Goal: Task Accomplishment & Management: Manage account settings

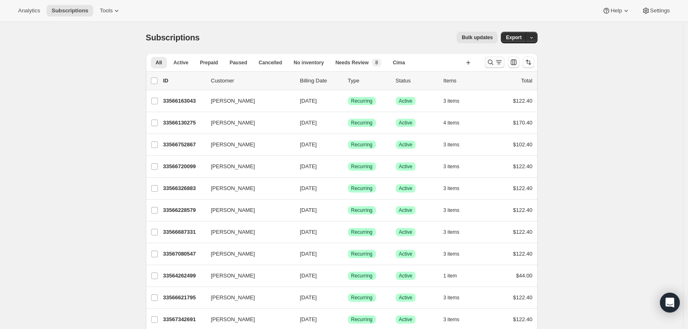
click at [494, 60] on icon "Search and filter results" at bounding box center [490, 62] width 8 height 8
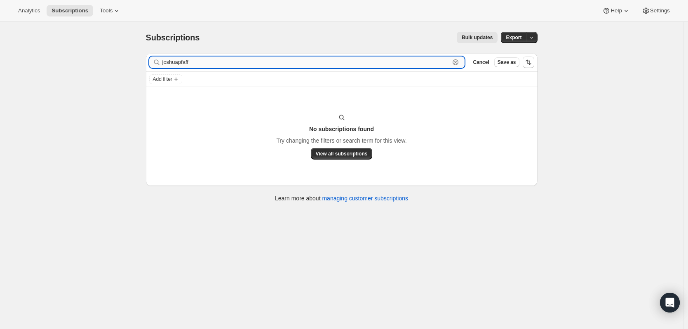
click at [286, 59] on input "joshuapfaff" at bounding box center [306, 62] width 288 height 12
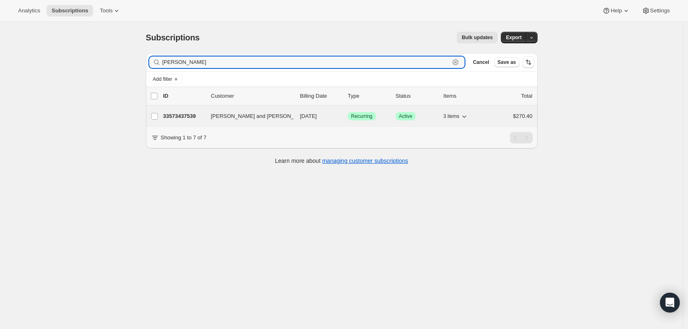
type input "joshua pf"
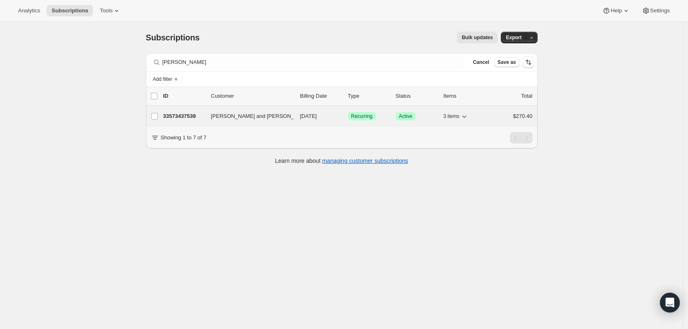
click at [176, 117] on p "33573437539" at bounding box center [183, 116] width 41 height 8
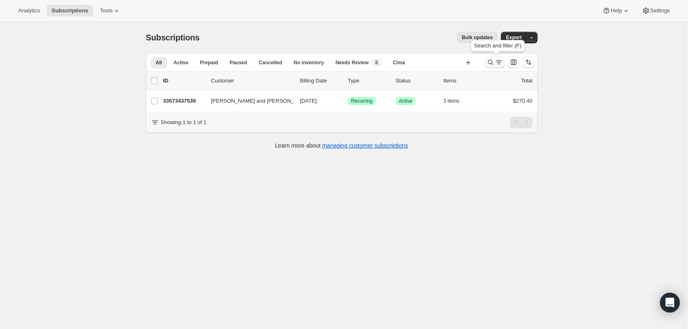
click at [498, 60] on icon "Search and filter results" at bounding box center [498, 62] width 8 height 8
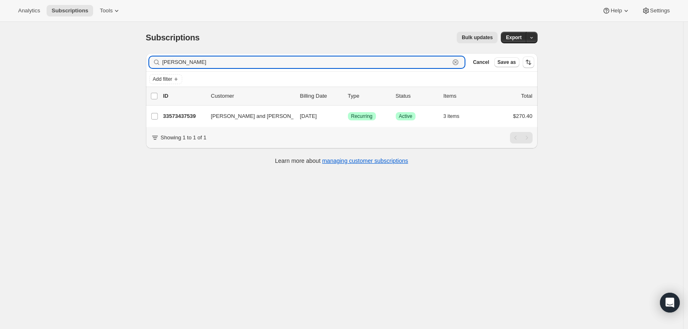
click at [459, 63] on icon "button" at bounding box center [455, 62] width 8 height 8
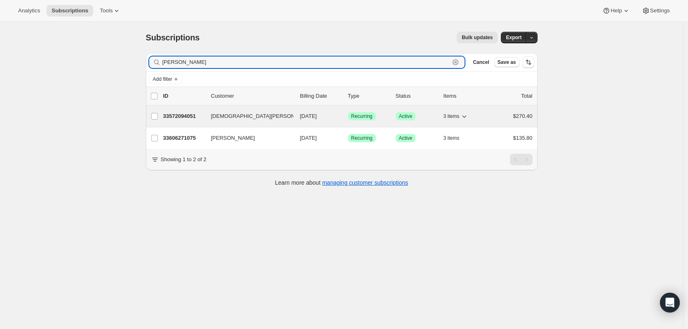
type input "henderson"
click at [173, 114] on p "33572094051" at bounding box center [183, 116] width 41 height 8
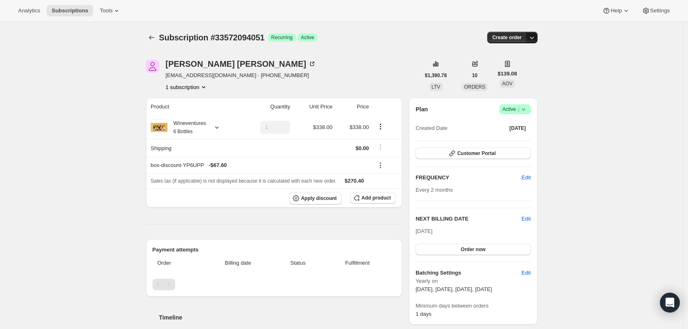
click at [536, 33] on button "button" at bounding box center [532, 38] width 12 height 12
click at [221, 127] on icon at bounding box center [217, 127] width 8 height 8
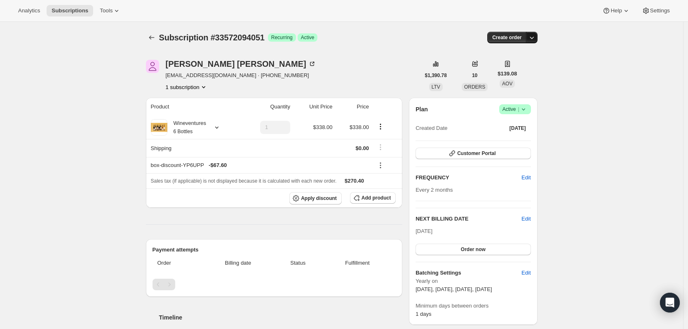
click at [537, 37] on button "button" at bounding box center [532, 38] width 12 height 12
click at [534, 37] on icon "button" at bounding box center [531, 37] width 8 height 8
click at [537, 42] on button "button" at bounding box center [532, 38] width 12 height 12
click at [308, 64] on icon at bounding box center [312, 64] width 8 height 8
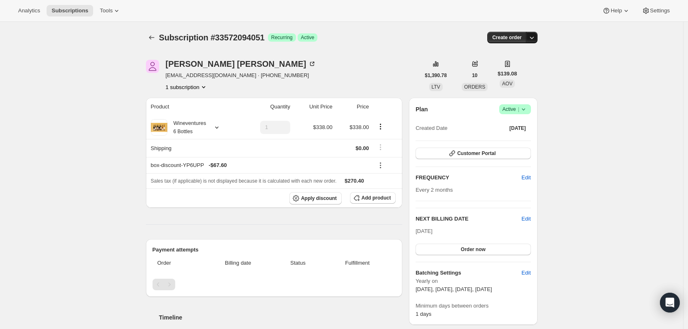
click at [533, 42] on button "button" at bounding box center [532, 38] width 12 height 12
click at [480, 152] on span "Customer Portal" at bounding box center [476, 153] width 38 height 7
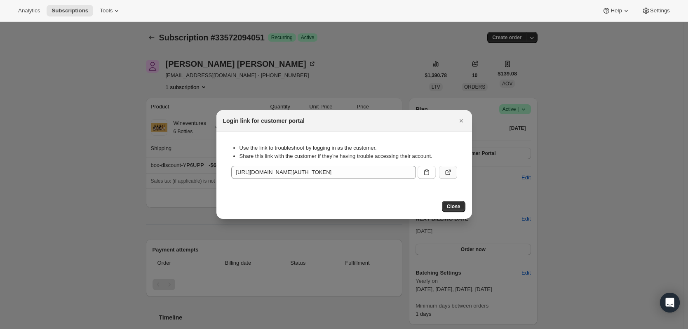
click at [452, 171] on button ":rrj:" at bounding box center [448, 172] width 18 height 13
click at [461, 125] on button "Close" at bounding box center [461, 121] width 12 height 12
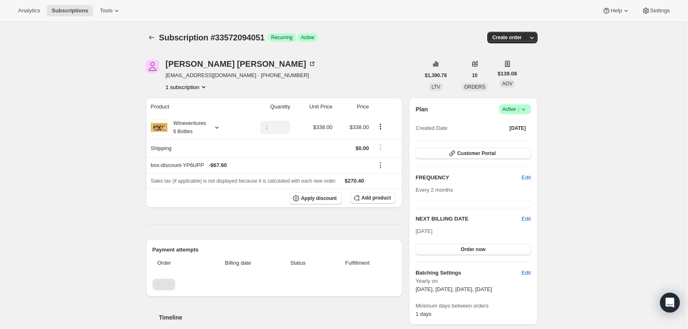
click at [529, 110] on span "Success Active |" at bounding box center [515, 109] width 32 height 10
click at [527, 218] on span "Edit" at bounding box center [525, 219] width 9 height 8
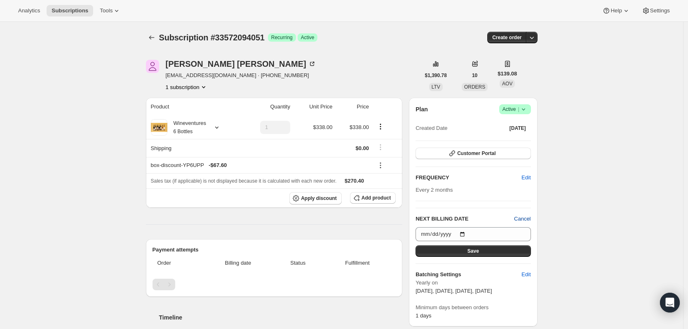
click at [527, 218] on span "Cancel" at bounding box center [522, 219] width 16 height 8
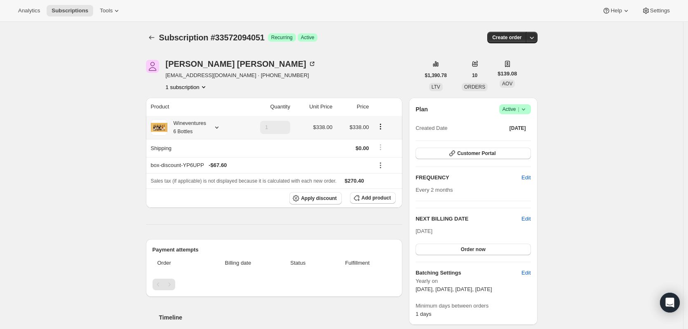
click at [382, 128] on icon "Product actions" at bounding box center [380, 126] width 8 height 8
click at [381, 129] on icon "Product actions" at bounding box center [380, 128] width 1 height 1
click at [536, 34] on icon "button" at bounding box center [531, 37] width 8 height 8
click at [531, 110] on span "Success Active |" at bounding box center [515, 109] width 32 height 10
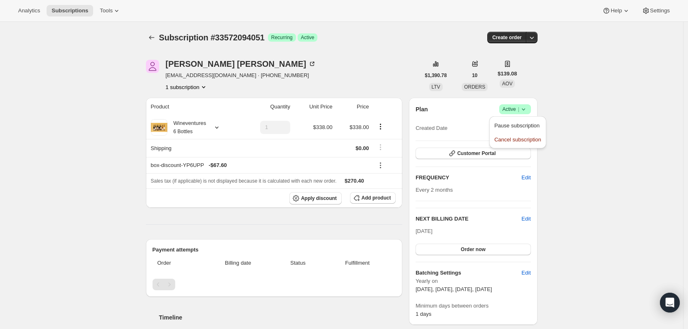
click at [531, 107] on span "Success Active |" at bounding box center [515, 109] width 32 height 10
click at [630, 14] on icon at bounding box center [626, 11] width 8 height 8
click at [628, 12] on icon at bounding box center [626, 11] width 8 height 8
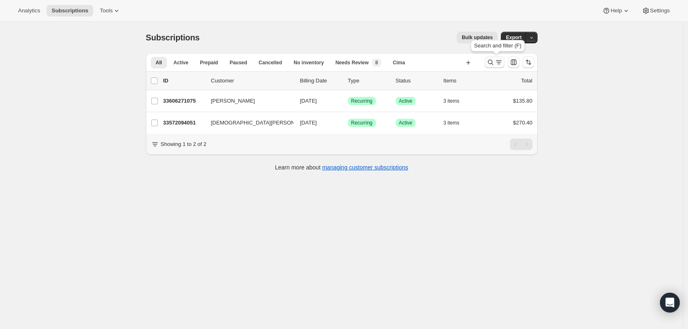
click at [492, 64] on icon "Search and filter results" at bounding box center [489, 62] width 5 height 5
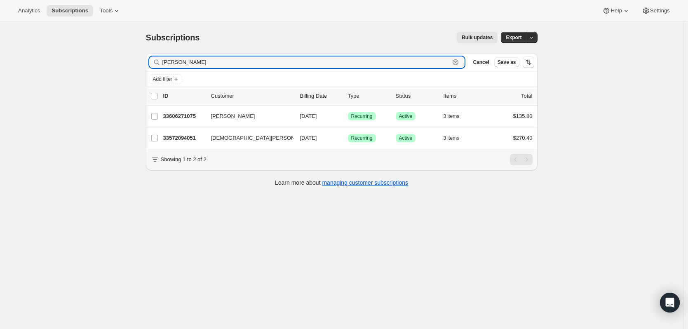
click at [459, 63] on icon "button" at bounding box center [455, 62] width 8 height 8
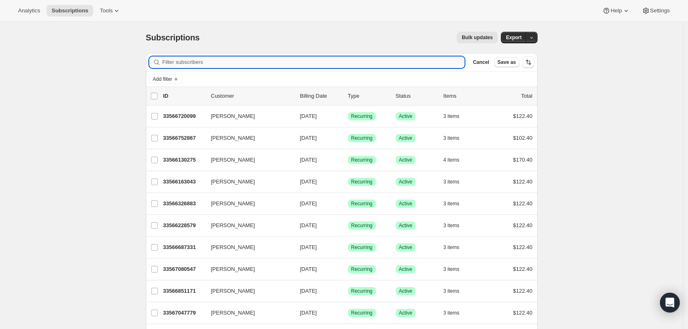
click at [296, 64] on input "Filter subscribers" at bounding box center [313, 62] width 302 height 12
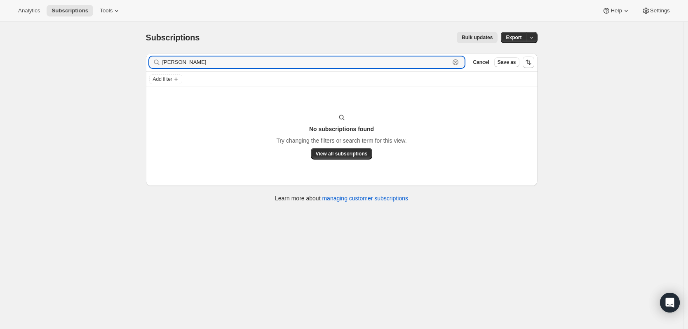
type input "susan mcwilliams"
click at [456, 57] on div "susan mcwilliams Clear" at bounding box center [307, 62] width 316 height 12
click at [459, 61] on icon "button" at bounding box center [455, 62] width 8 height 8
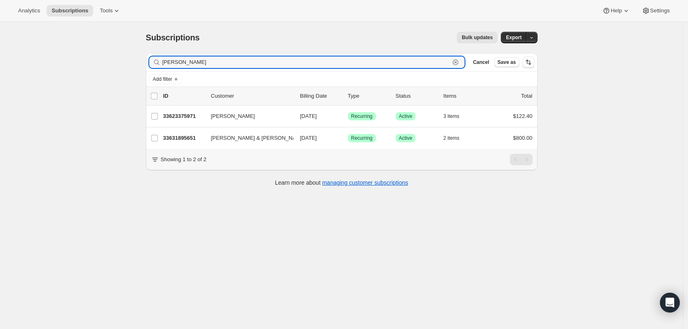
type input "mcwilliam"
click at [458, 64] on icon "button" at bounding box center [455, 62] width 6 height 6
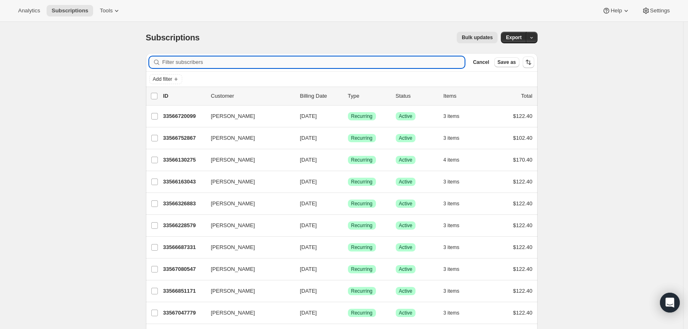
click at [276, 63] on input "Filter subscribers" at bounding box center [313, 62] width 302 height 12
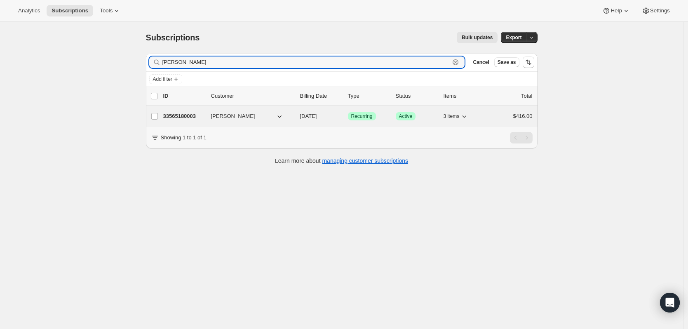
type input "kelly whitcomb"
click at [191, 117] on p "33565180003" at bounding box center [183, 116] width 41 height 8
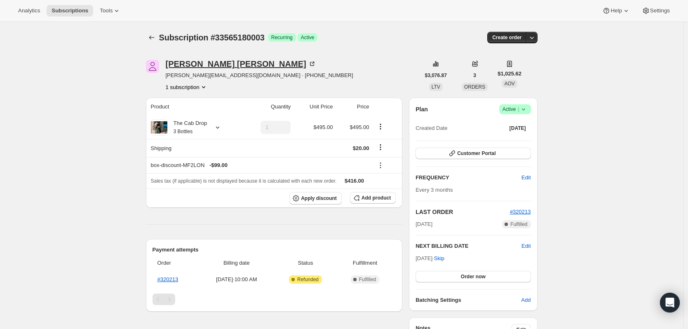
click at [310, 66] on icon at bounding box center [312, 64] width 4 height 4
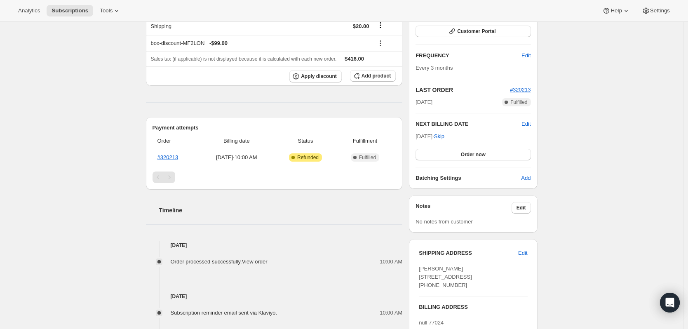
scroll to position [124, 0]
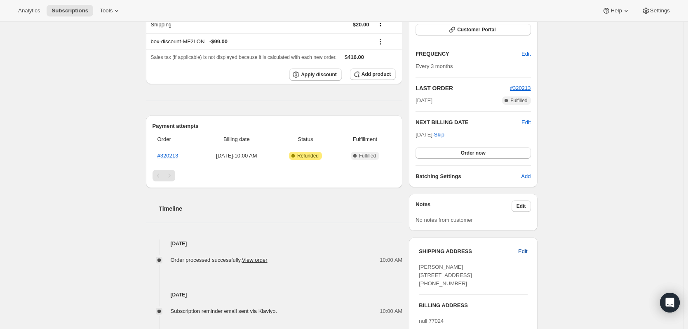
click at [525, 251] on span "Edit" at bounding box center [522, 251] width 9 height 8
select select "TX"
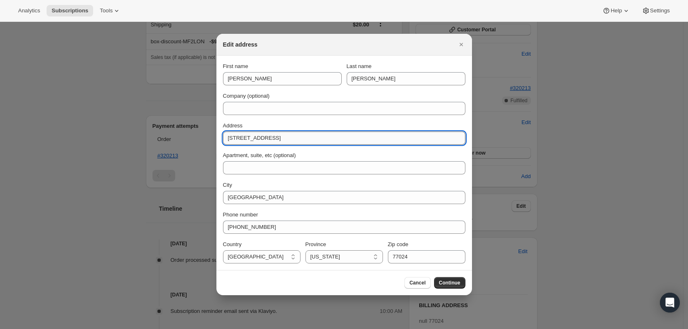
click at [316, 134] on input "516 Longwoods Lane" at bounding box center [344, 137] width 242 height 13
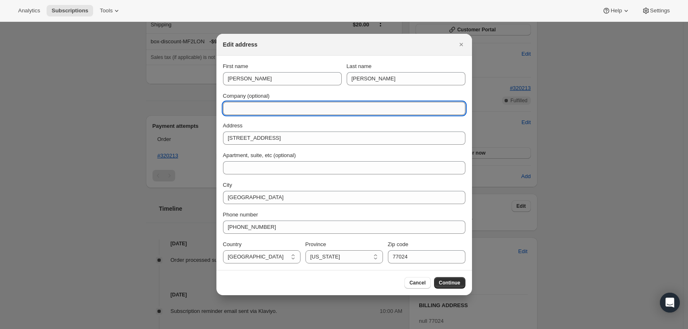
click at [284, 114] on input "Company (optional)" at bounding box center [344, 108] width 242 height 13
type input "Shipping Plus"
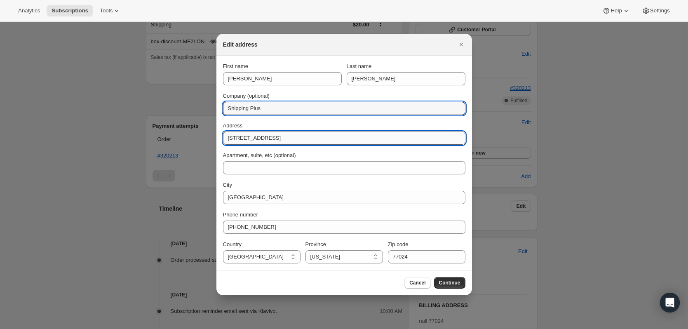
click at [259, 141] on input "516 Longwoods Lane" at bounding box center [344, 137] width 242 height 13
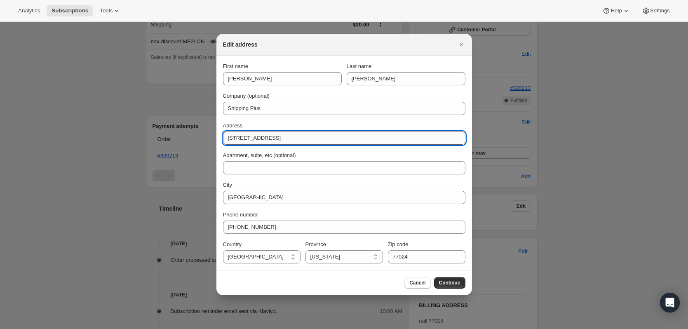
click at [259, 141] on input "516 Longwoods Lane" at bounding box center [344, 137] width 242 height 13
type input "325 Front St"
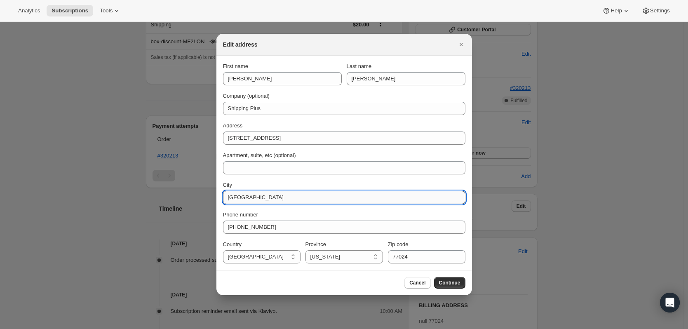
click at [274, 196] on input "Houston" at bounding box center [344, 197] width 242 height 13
type input "W"
type input "Evanston"
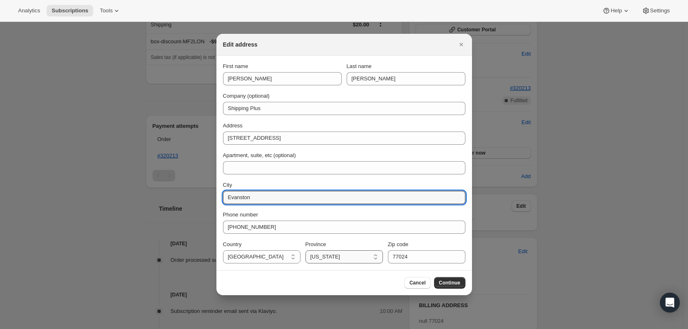
click at [376, 259] on select "California Nevada Oregon Florida Georgia Alabama Arizona Arkansas Connecticut D…" at bounding box center [343, 256] width 77 height 13
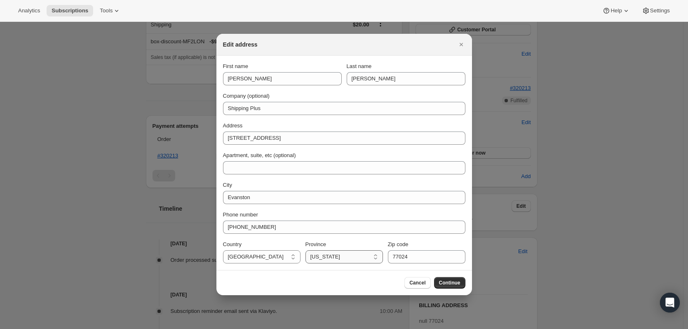
select select "WY"
click at [305, 250] on select "California Nevada Oregon Florida Georgia Alabama Arizona Arkansas Connecticut D…" at bounding box center [343, 256] width 77 height 13
click at [417, 258] on input "77024" at bounding box center [426, 256] width 77 height 13
type input "82930"
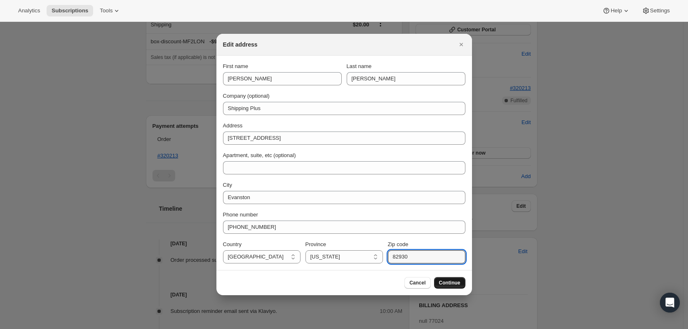
click at [461, 285] on button "Continue" at bounding box center [449, 283] width 31 height 12
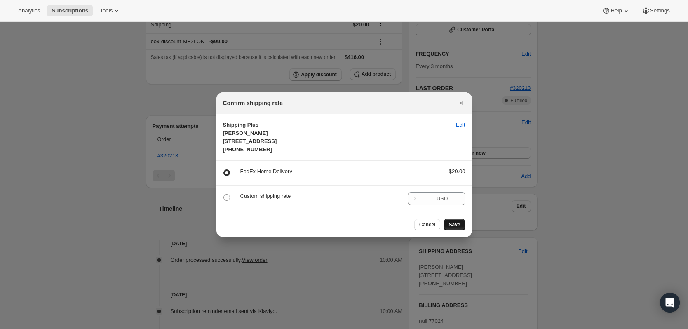
click at [445, 229] on button "Save" at bounding box center [453, 225] width 21 height 12
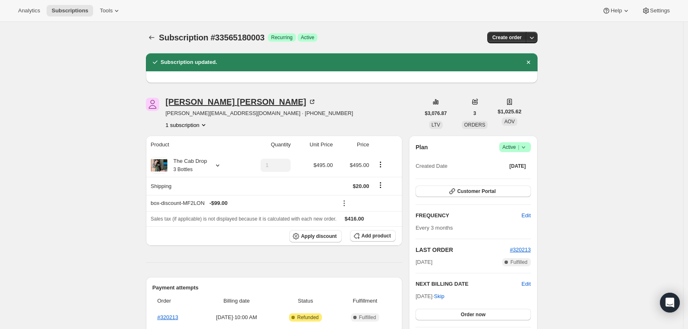
click at [224, 102] on div "Kelly Whitcomb" at bounding box center [241, 102] width 150 height 8
click at [219, 168] on icon at bounding box center [217, 165] width 8 height 8
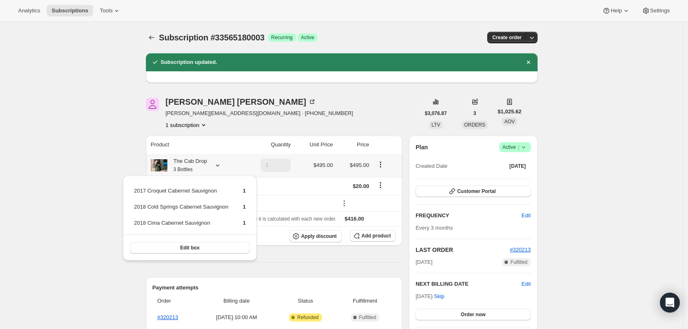
click at [219, 168] on icon at bounding box center [217, 165] width 8 height 8
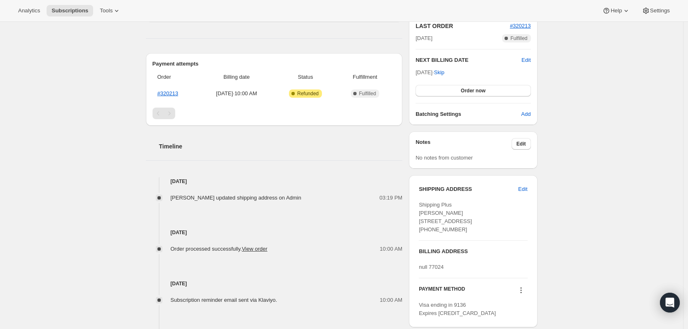
scroll to position [64, 0]
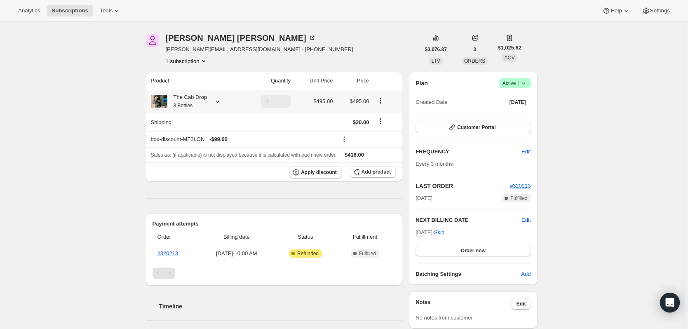
click at [218, 106] on div "The Cab Drop 3 Bottles" at bounding box center [195, 101] width 88 height 16
click at [218, 105] on icon at bounding box center [217, 101] width 8 height 8
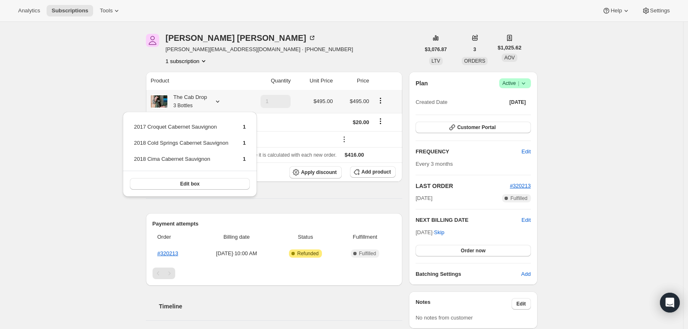
click at [218, 105] on icon at bounding box center [217, 101] width 8 height 8
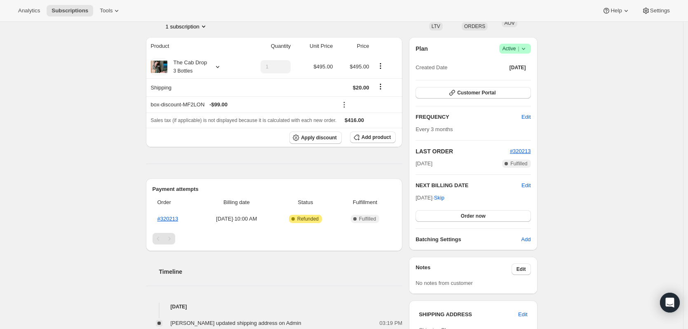
scroll to position [0, 0]
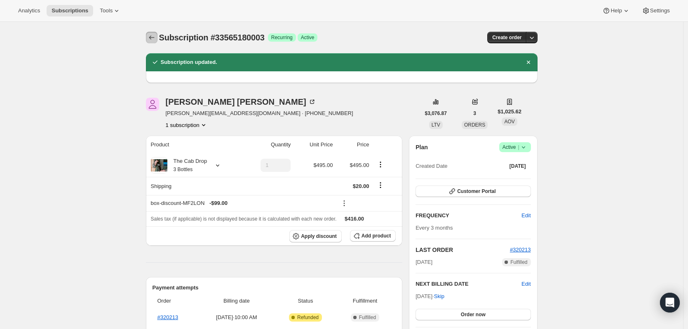
drag, startPoint x: 155, startPoint y: 36, endPoint x: 151, endPoint y: 30, distance: 7.1
click at [151, 30] on div "Subscription #33565180003. This page is ready Subscription #33565180003 Success…" at bounding box center [341, 37] width 391 height 31
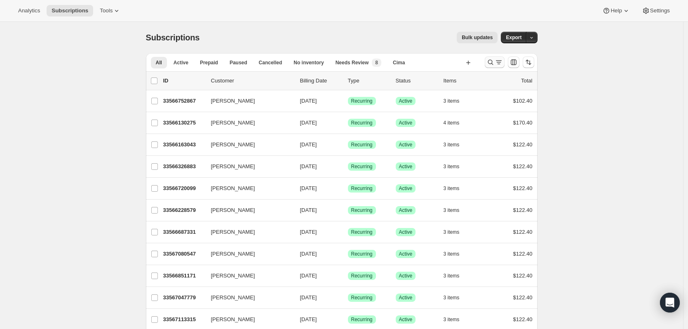
click at [493, 61] on icon "Search and filter results" at bounding box center [489, 62] width 5 height 5
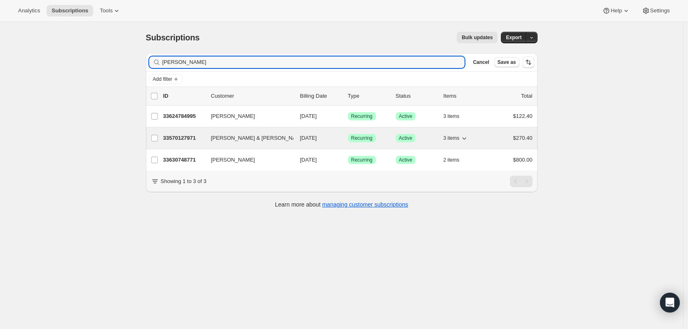
type input "[PERSON_NAME]"
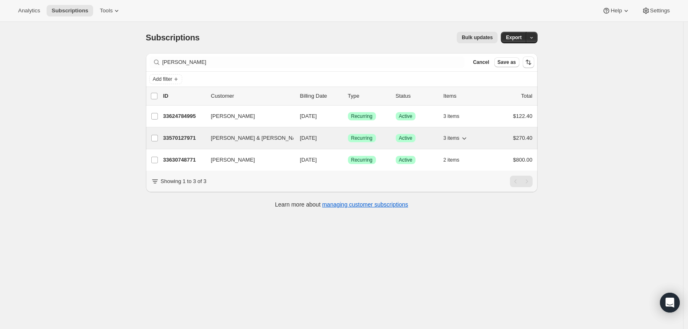
click at [186, 137] on p "33570127971" at bounding box center [183, 138] width 41 height 8
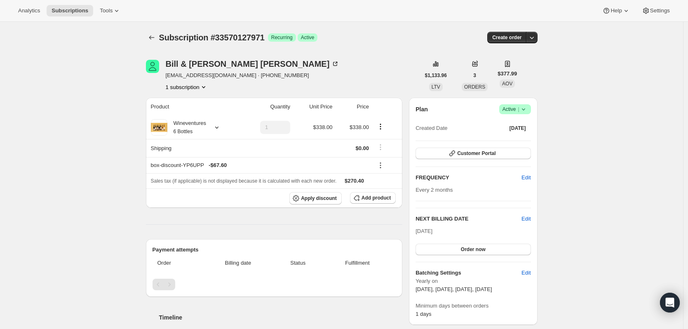
click at [537, 37] on button "button" at bounding box center [532, 38] width 12 height 12
click at [381, 127] on icon "Product actions" at bounding box center [380, 126] width 8 height 8
click at [533, 44] on div "Subscription #33570127971. This page is ready Subscription #33570127971 Success…" at bounding box center [341, 37] width 391 height 31
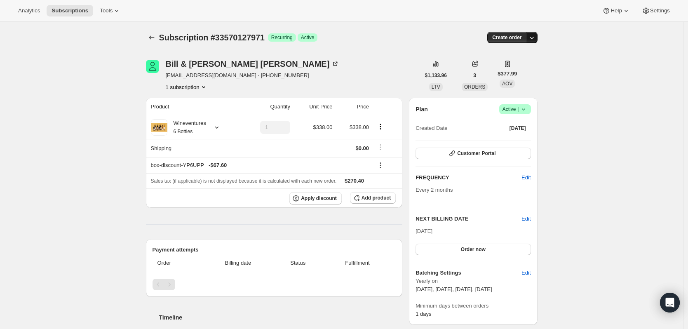
click at [536, 37] on icon "button" at bounding box center [531, 37] width 8 height 8
click at [527, 107] on icon at bounding box center [523, 109] width 8 height 8
click at [527, 124] on span "Pause subscription" at bounding box center [516, 125] width 45 height 6
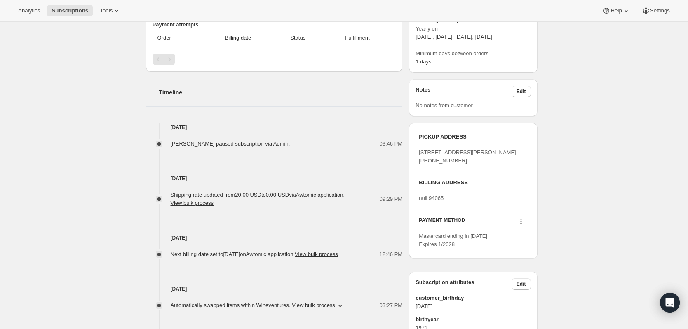
scroll to position [107, 0]
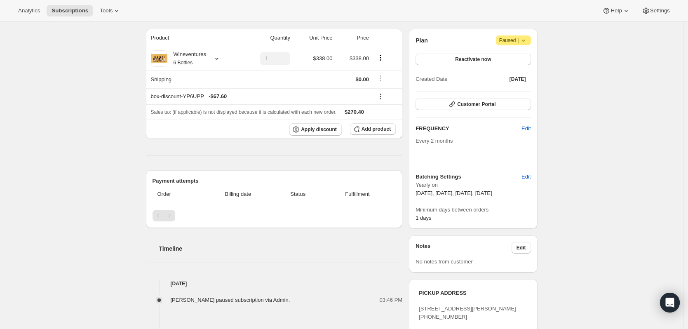
click at [526, 38] on icon at bounding box center [523, 40] width 8 height 8
click at [608, 77] on div "Subscription #33570127971. This page is ready Subscription #33570127971 Success…" at bounding box center [341, 270] width 683 height 711
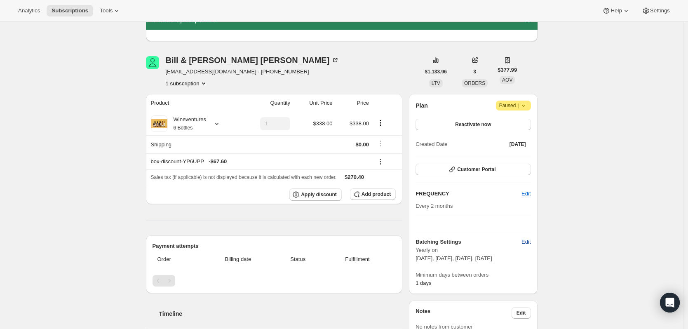
scroll to position [0, 0]
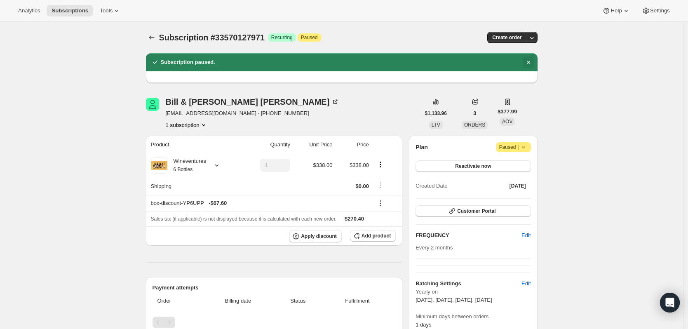
click at [531, 62] on icon "Dismiss notification" at bounding box center [528, 62] width 8 height 8
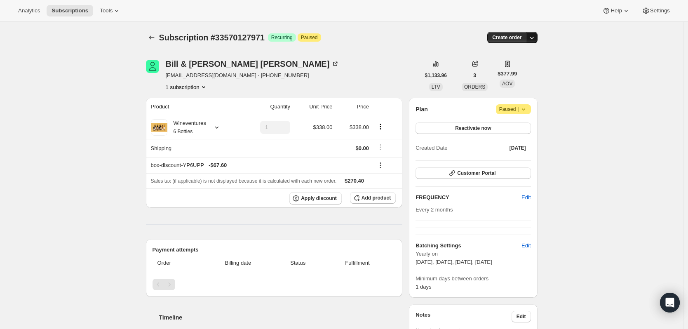
click at [536, 38] on icon "button" at bounding box center [531, 37] width 8 height 8
click at [535, 35] on icon "button" at bounding box center [531, 37] width 8 height 8
click at [527, 111] on icon at bounding box center [523, 109] width 8 height 8
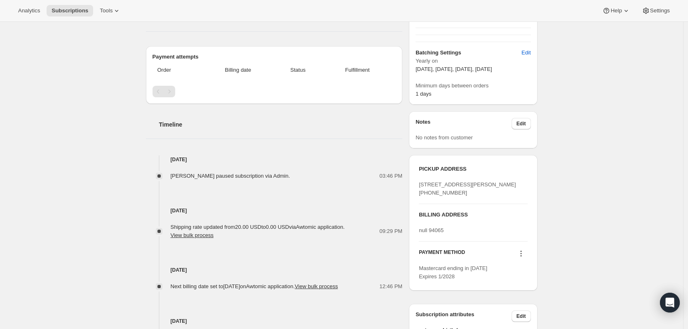
scroll to position [165, 0]
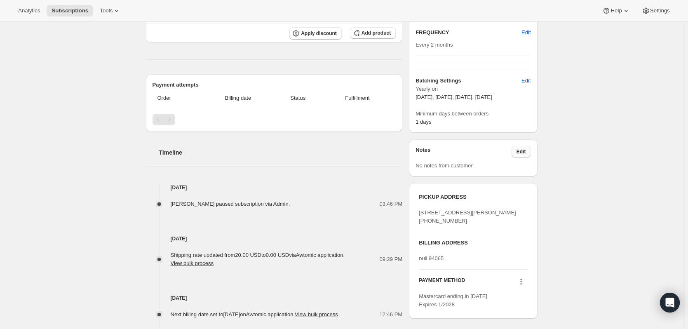
click at [526, 154] on span "Edit" at bounding box center [520, 151] width 9 height 7
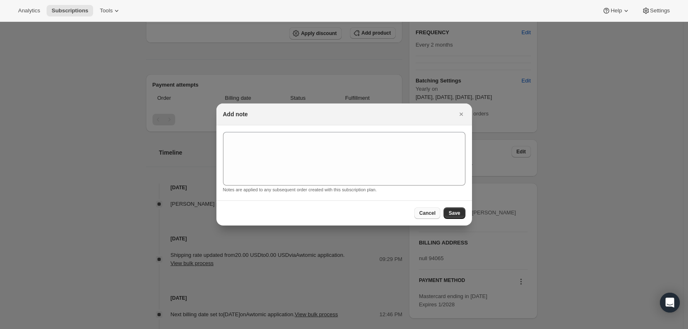
click at [419, 208] on button "Cancel" at bounding box center [427, 213] width 26 height 12
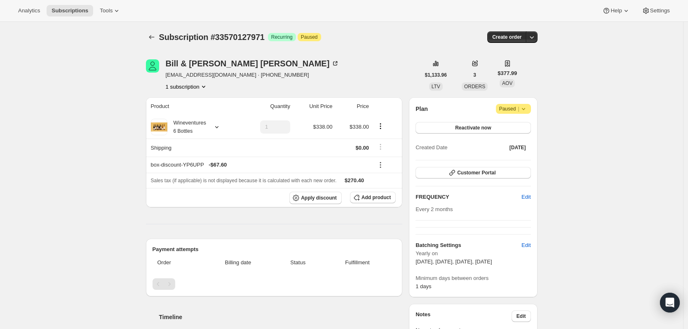
scroll to position [0, 0]
click at [204, 88] on icon "Product actions" at bounding box center [203, 87] width 8 height 8
click at [532, 37] on icon "button" at bounding box center [531, 37] width 8 height 8
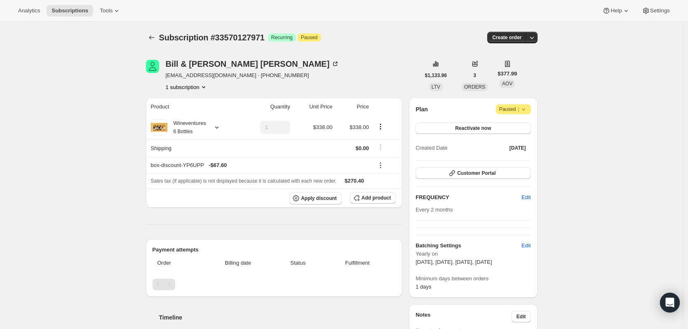
click at [525, 107] on icon at bounding box center [523, 109] width 8 height 8
click at [509, 171] on button "Customer Portal" at bounding box center [472, 173] width 115 height 12
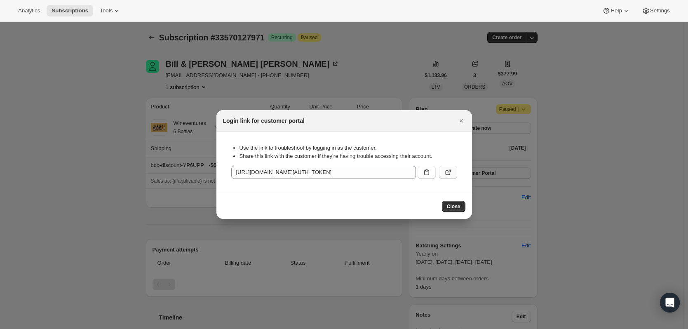
click at [445, 176] on icon ":rgj:" at bounding box center [448, 172] width 8 height 8
